Goal: Information Seeking & Learning: Understand process/instructions

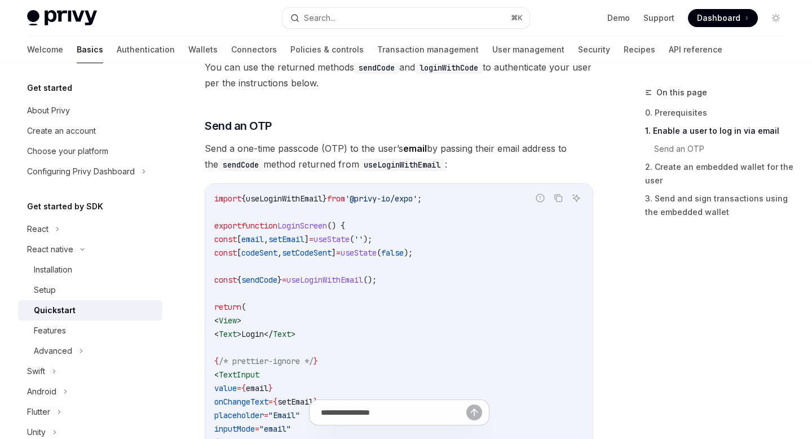
scroll to position [427, 0]
click at [288, 198] on span "useLoginWithEmail" at bounding box center [284, 198] width 77 height 10
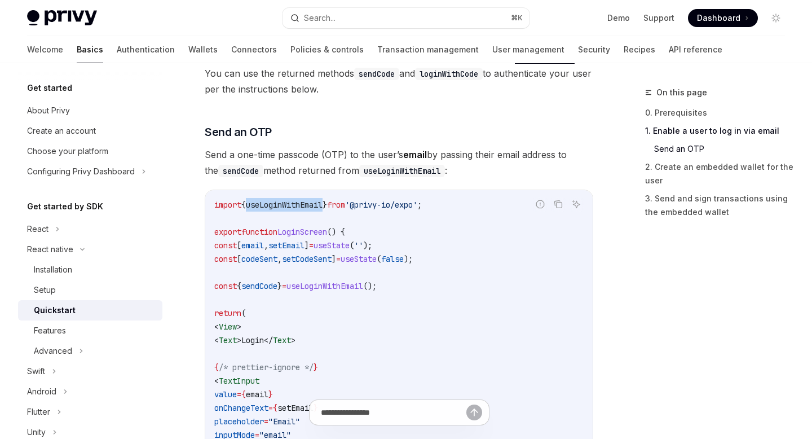
scroll to position [237, 0]
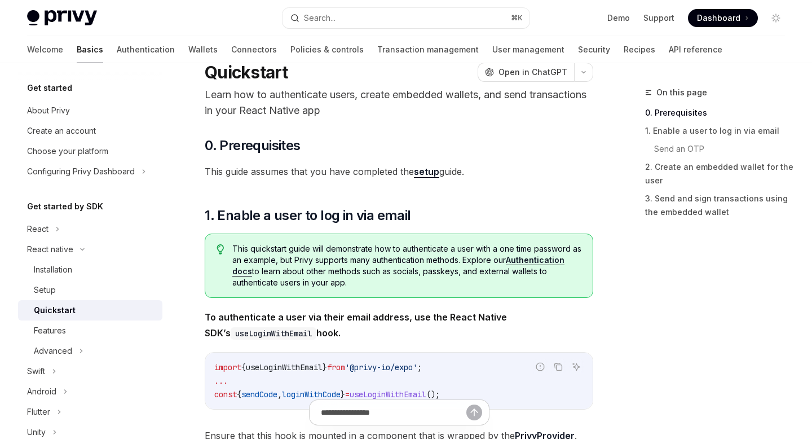
scroll to position [0, 0]
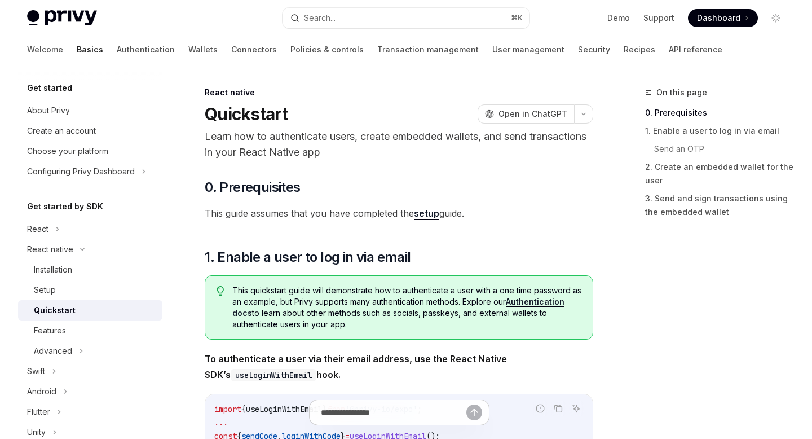
click at [432, 216] on link "setup" at bounding box center [426, 214] width 25 height 12
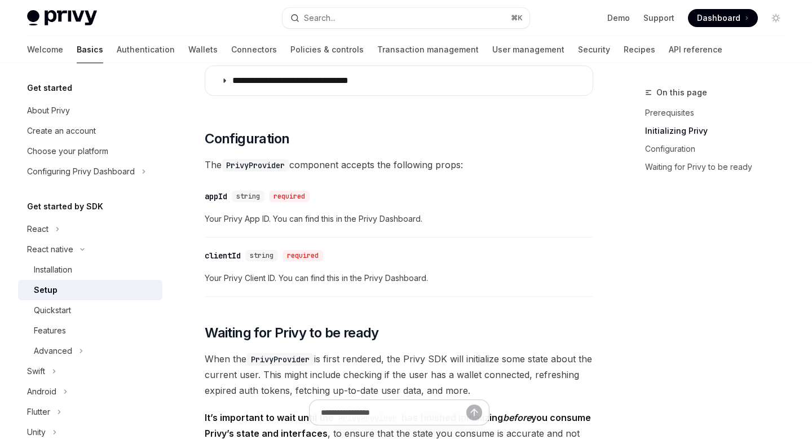
scroll to position [579, 0]
